Goal: Check status: Check status

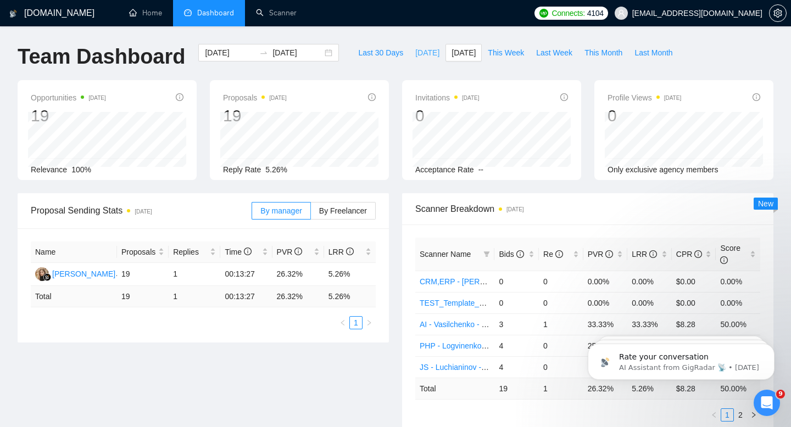
click at [421, 52] on span "[DATE]" at bounding box center [427, 53] width 24 height 12
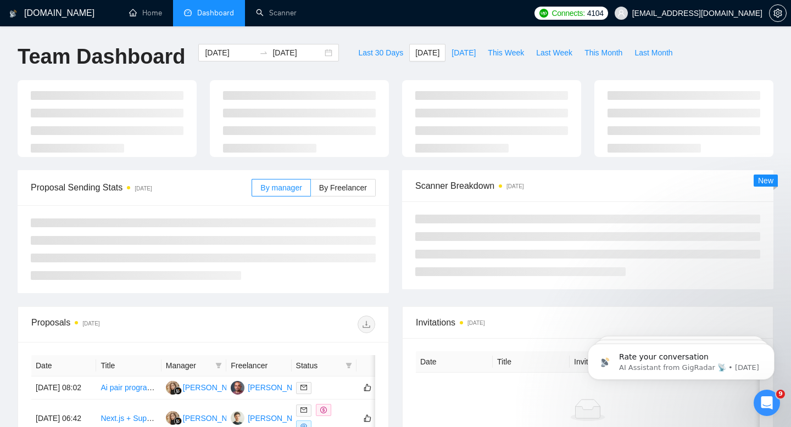
type input "[DATE]"
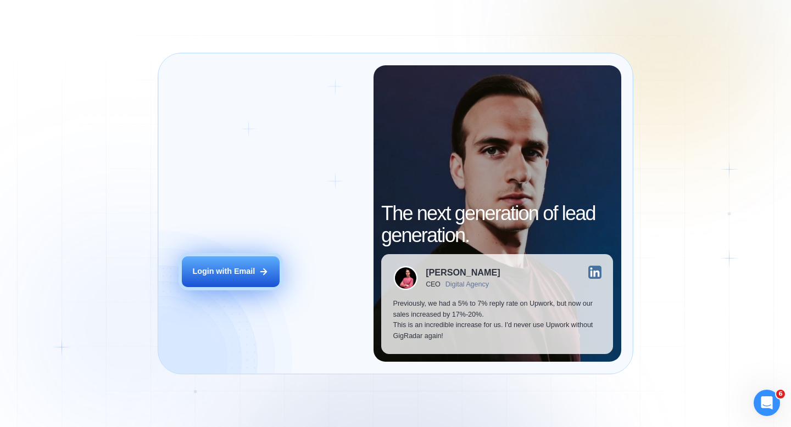
click at [258, 268] on button "Login with Email" at bounding box center [231, 272] width 98 height 31
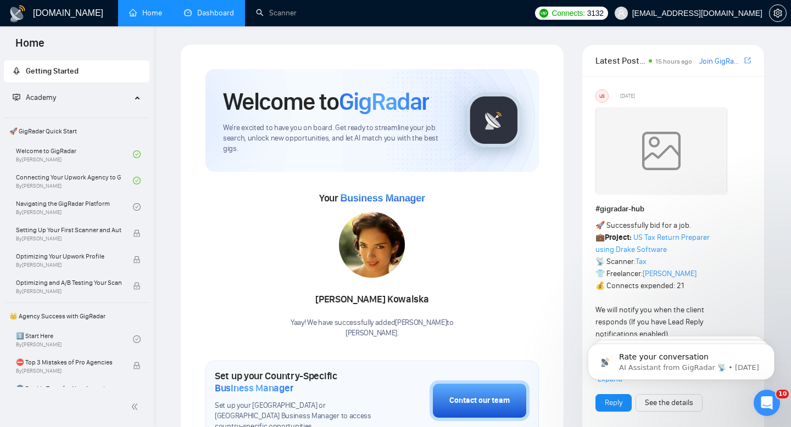
click at [209, 18] on link "Dashboard" at bounding box center [209, 12] width 50 height 9
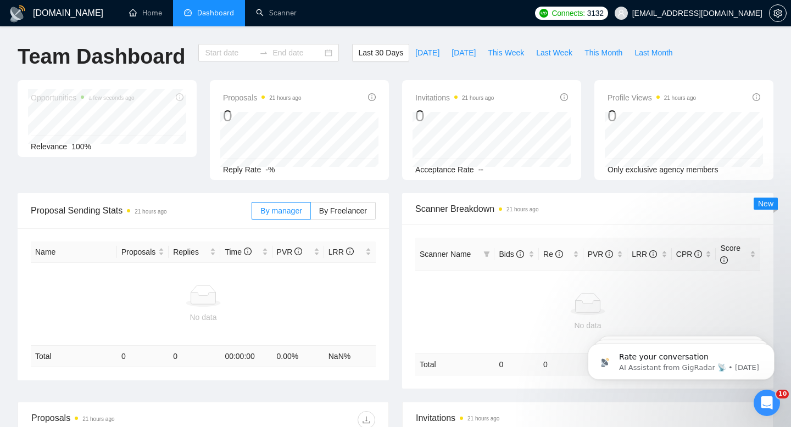
type input "[DATE]"
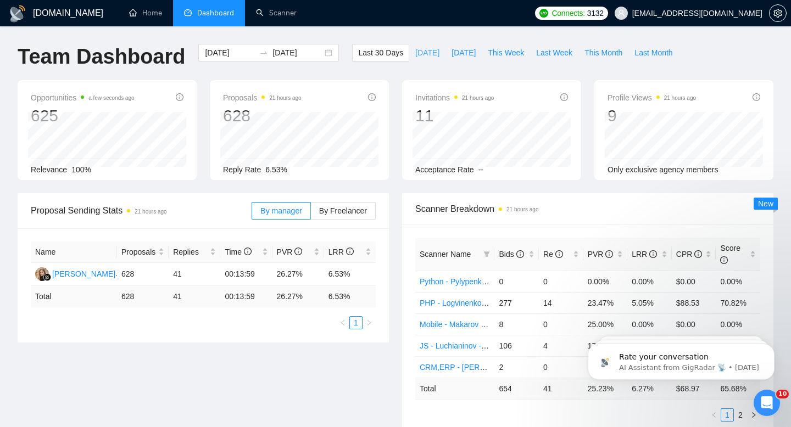
click at [425, 52] on span "[DATE]" at bounding box center [427, 53] width 24 height 12
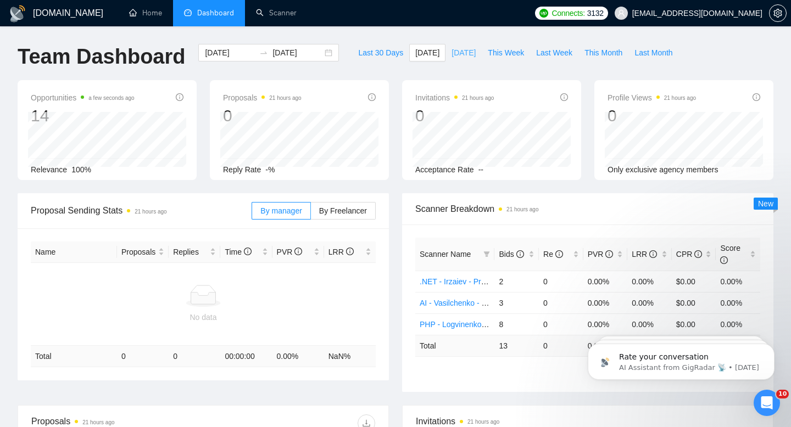
click at [456, 53] on span "[DATE]" at bounding box center [464, 53] width 24 height 12
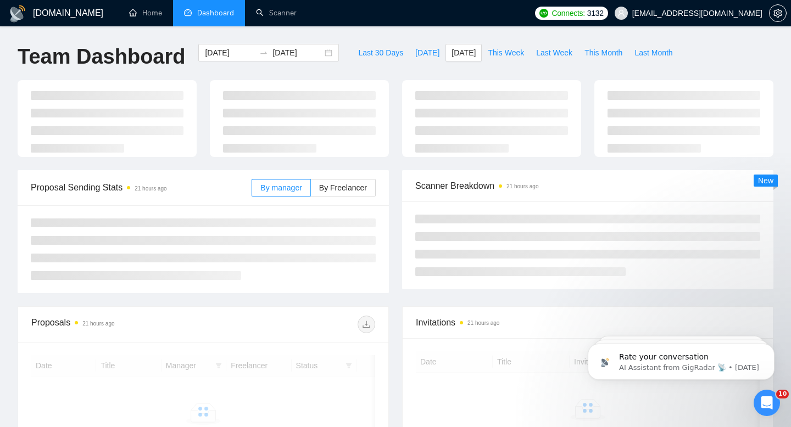
type input "[DATE]"
